Goal: Navigation & Orientation: Understand site structure

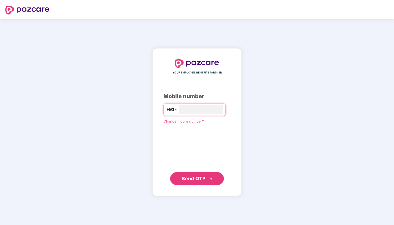
type input "**********"
click at [197, 177] on span "Send OTP" at bounding box center [194, 179] width 24 height 6
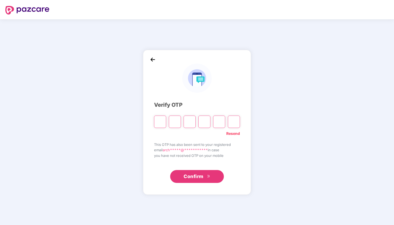
type input "*"
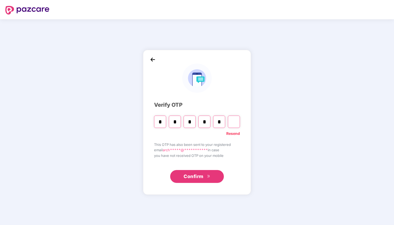
type input "*"
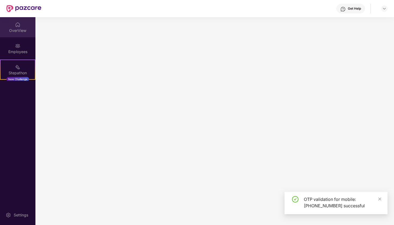
click at [18, 31] on div "OverView" at bounding box center [17, 30] width 35 height 5
click at [379, 200] on icon "close" at bounding box center [379, 198] width 3 height 3
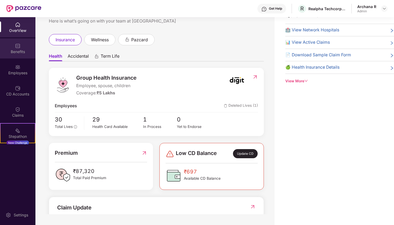
click at [21, 49] on div "Benefits" at bounding box center [17, 51] width 35 height 5
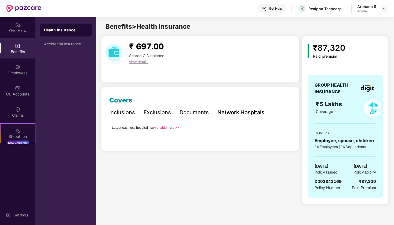
click at [64, 54] on div "Health Insurance Accidental Insurance" at bounding box center [65, 121] width 61 height 208
click at [64, 43] on div "Accidental Insurance" at bounding box center [65, 44] width 43 height 4
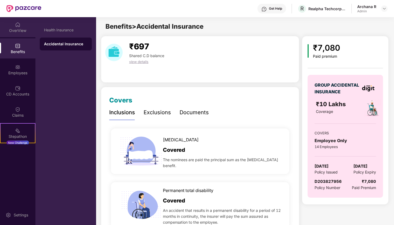
click at [17, 27] on img at bounding box center [17, 24] width 5 height 5
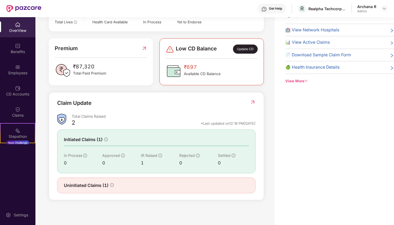
scroll to position [17, 0]
click at [82, 184] on span "Uninitiated Claims (1)" at bounding box center [86, 185] width 45 height 7
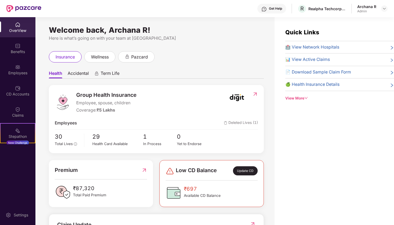
scroll to position [0, 0]
click at [19, 22] on img at bounding box center [17, 24] width 5 height 5
click at [15, 43] on img at bounding box center [17, 45] width 5 height 5
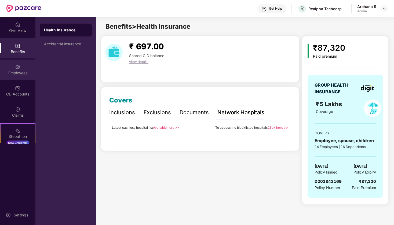
click at [10, 73] on div "Employees" at bounding box center [17, 72] width 35 height 5
